Goal: Navigation & Orientation: Find specific page/section

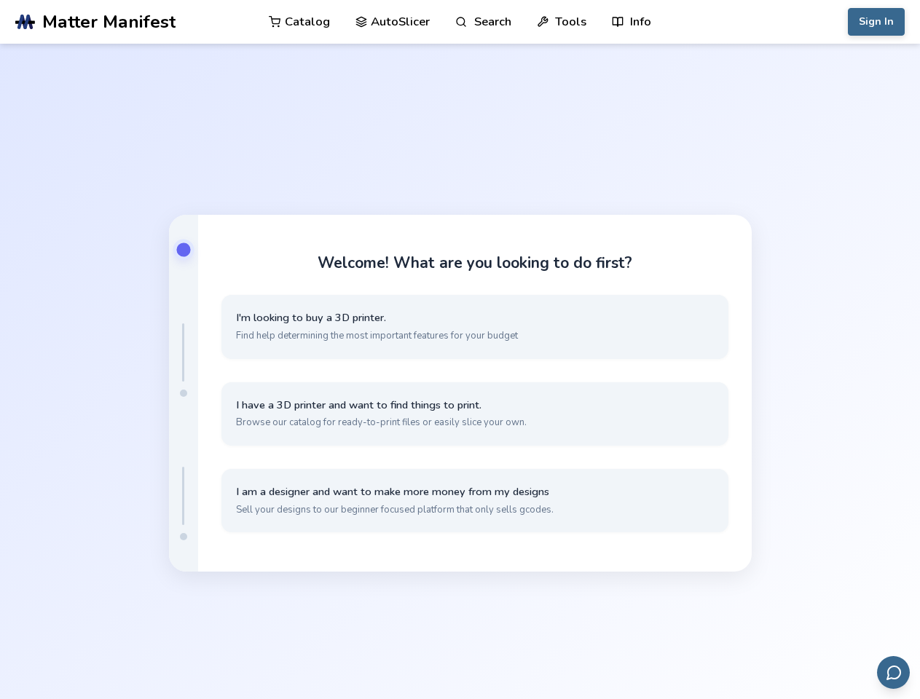
click at [483, 22] on link "Search" at bounding box center [482, 22] width 55 height 44
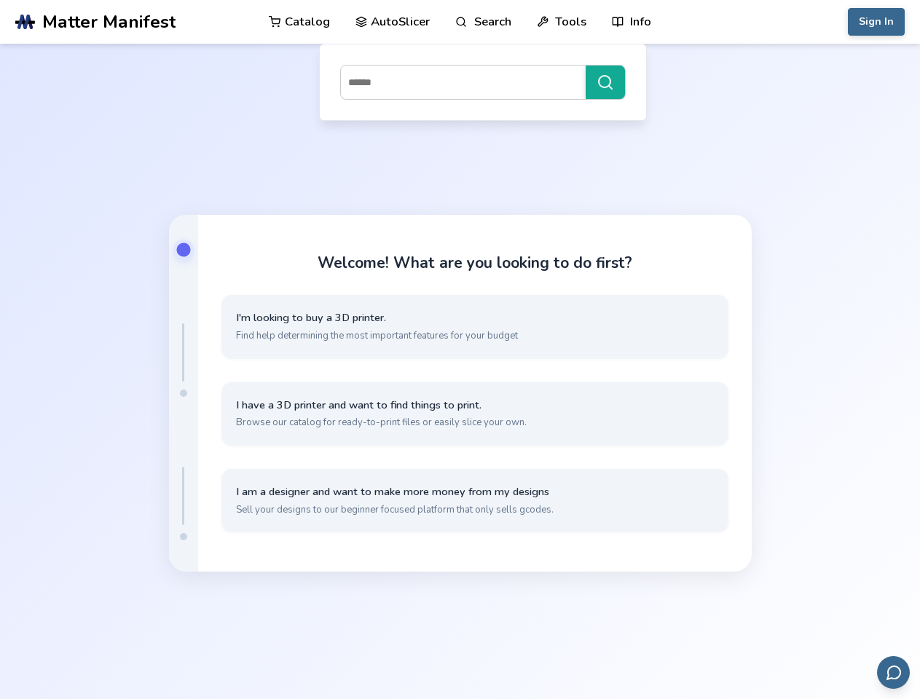
click at [562, 22] on link "Tools" at bounding box center [562, 22] width 50 height 44
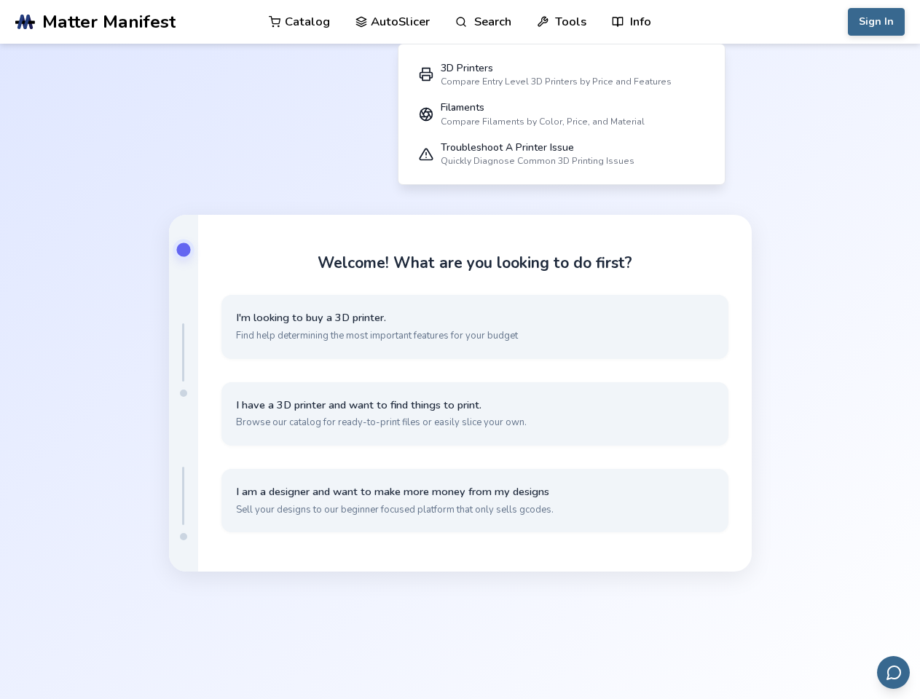
click at [632, 22] on link "Info" at bounding box center [631, 22] width 39 height 44
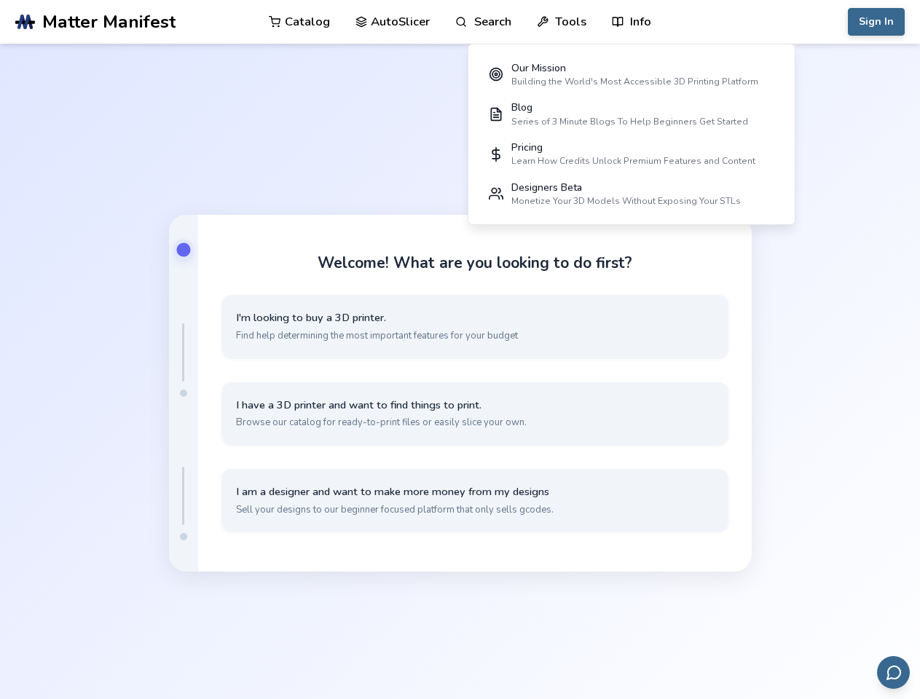
click at [876, 22] on button "Sign In" at bounding box center [876, 22] width 57 height 28
